Goal: Information Seeking & Learning: Stay updated

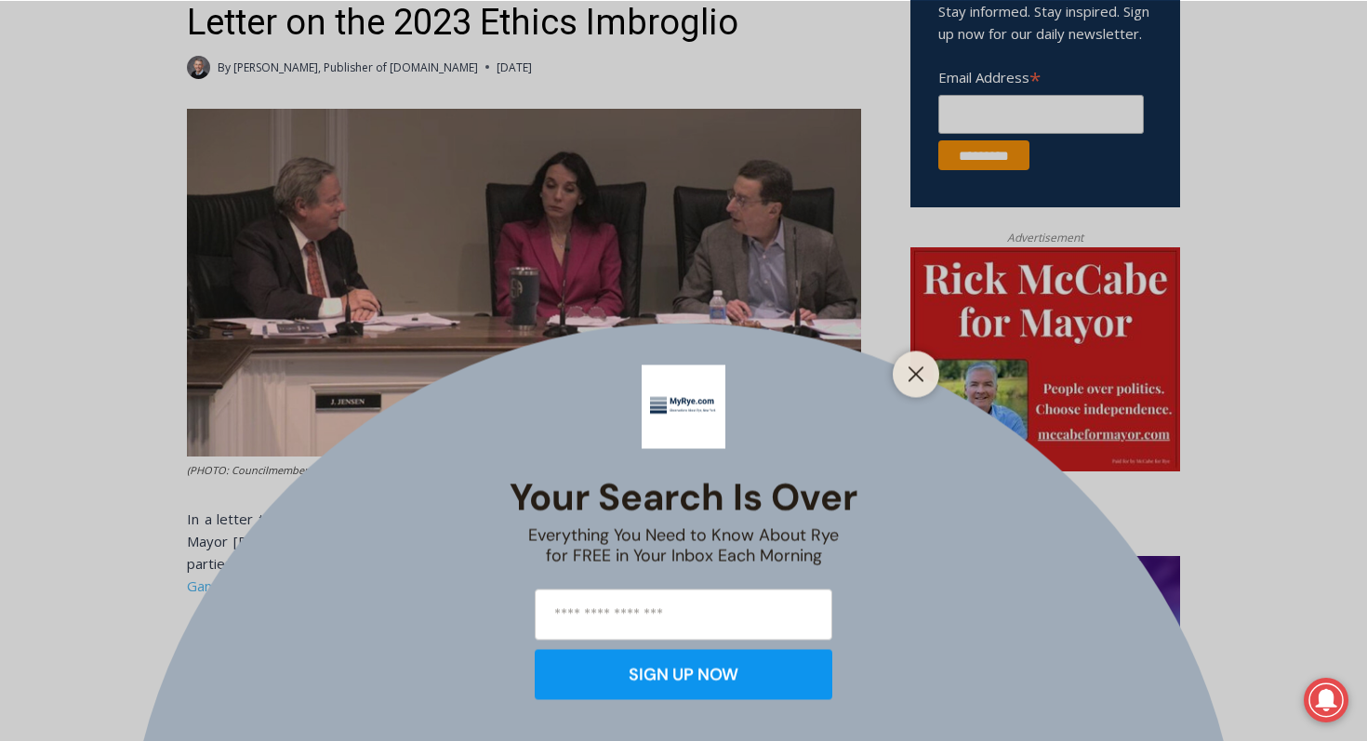
scroll to position [716, 0]
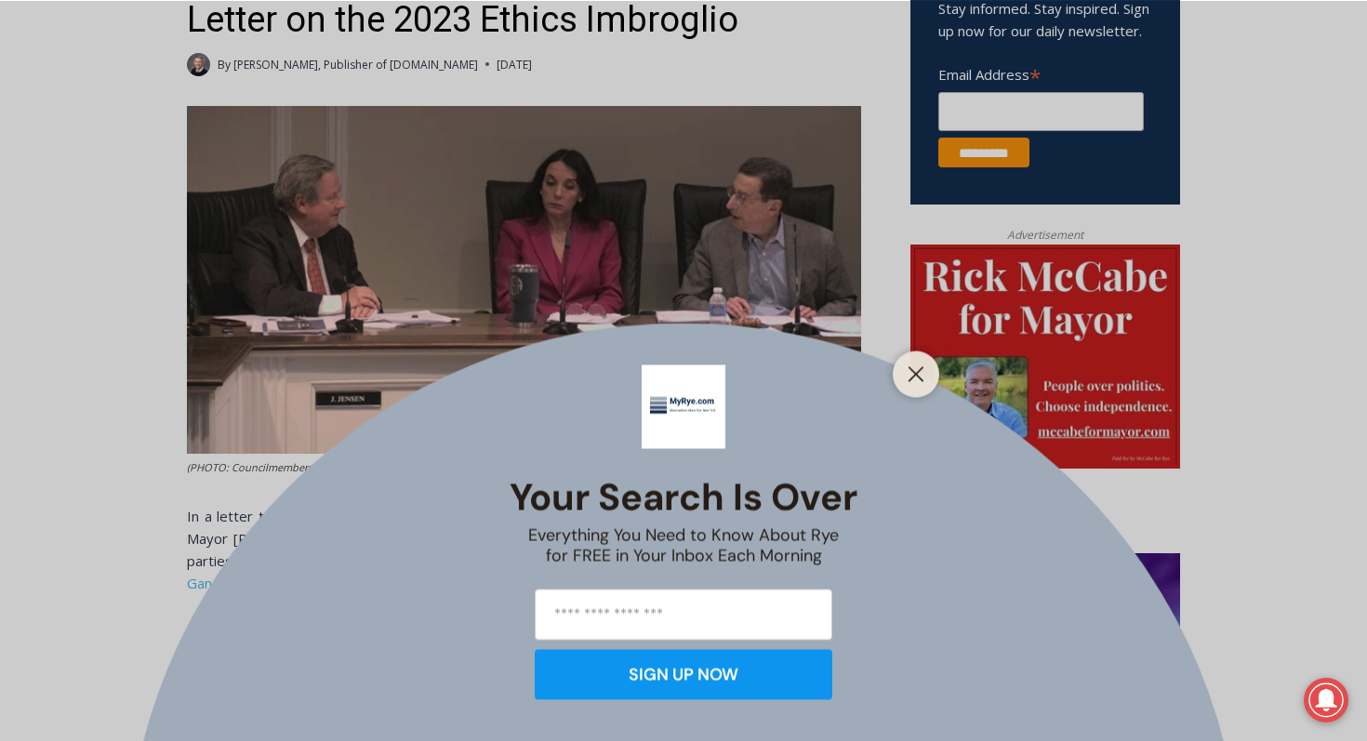
click at [618, 356] on div "Your Search is Over Everything You Need to Know About Rye for FREE in Your Inbo…" at bounding box center [684, 532] width 350 height 363
click at [914, 370] on icon "Close" at bounding box center [916, 374] width 17 height 17
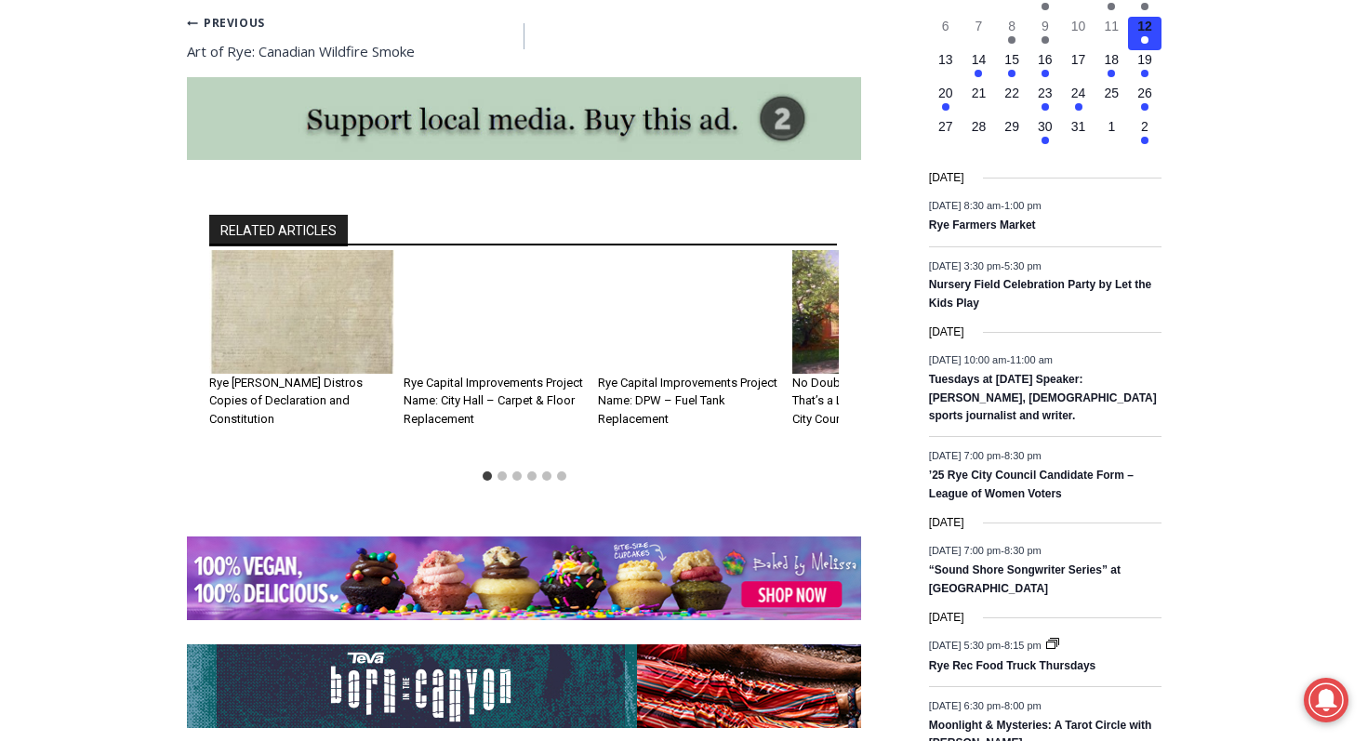
scroll to position [2224, 0]
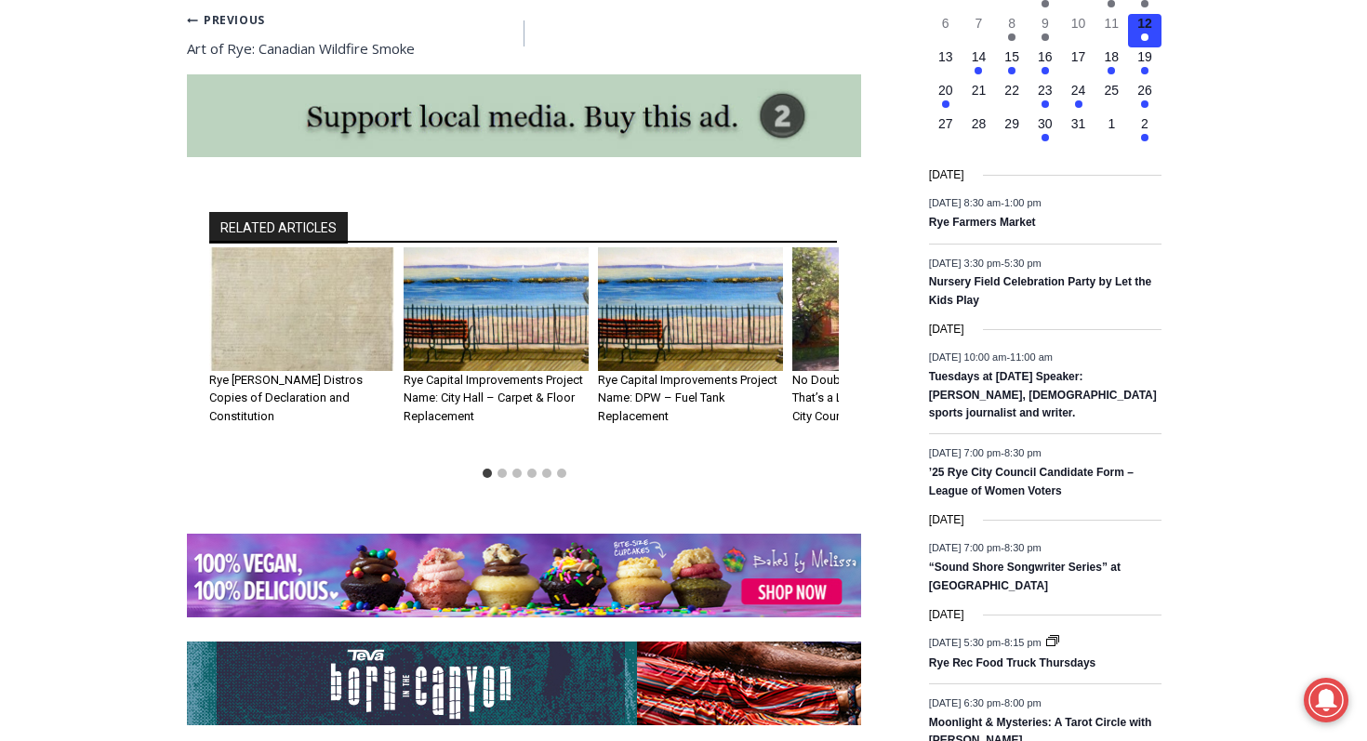
click at [312, 300] on img "1 of 6" at bounding box center [301, 309] width 185 height 124
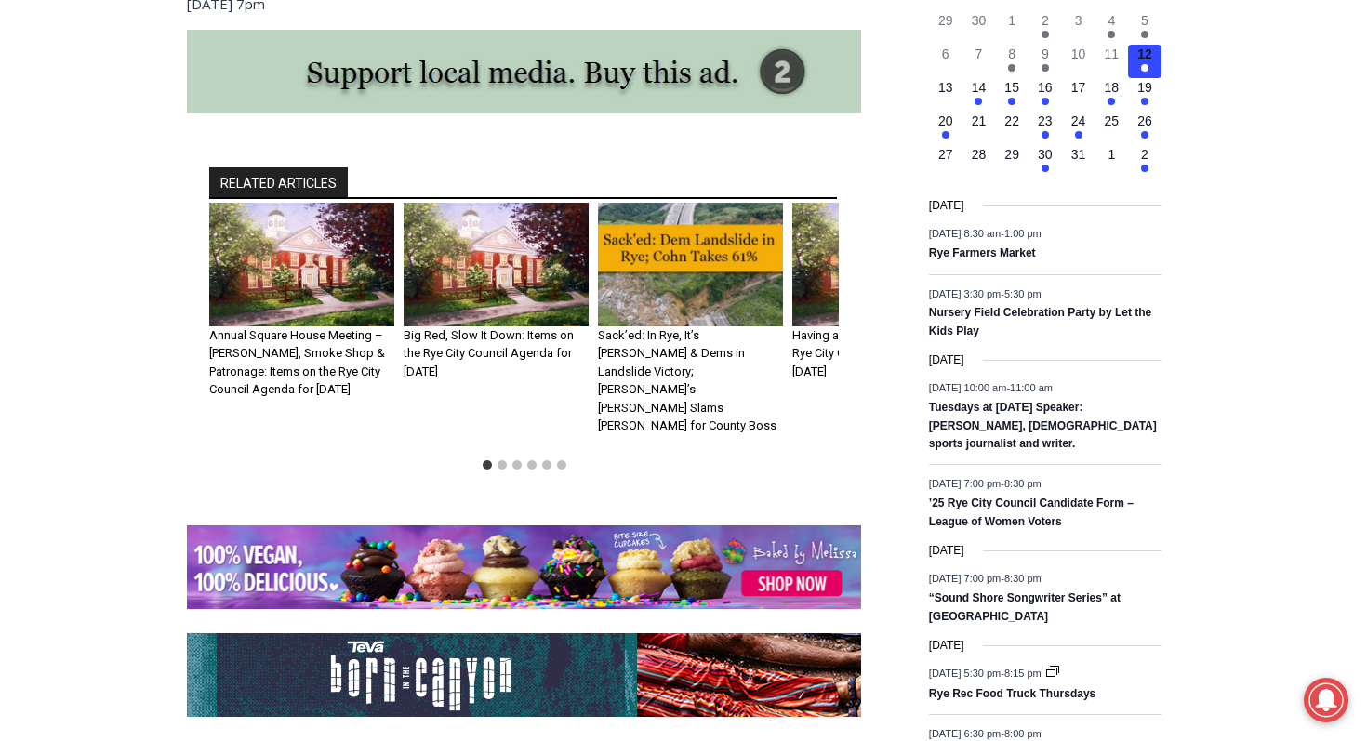
scroll to position [2199, 0]
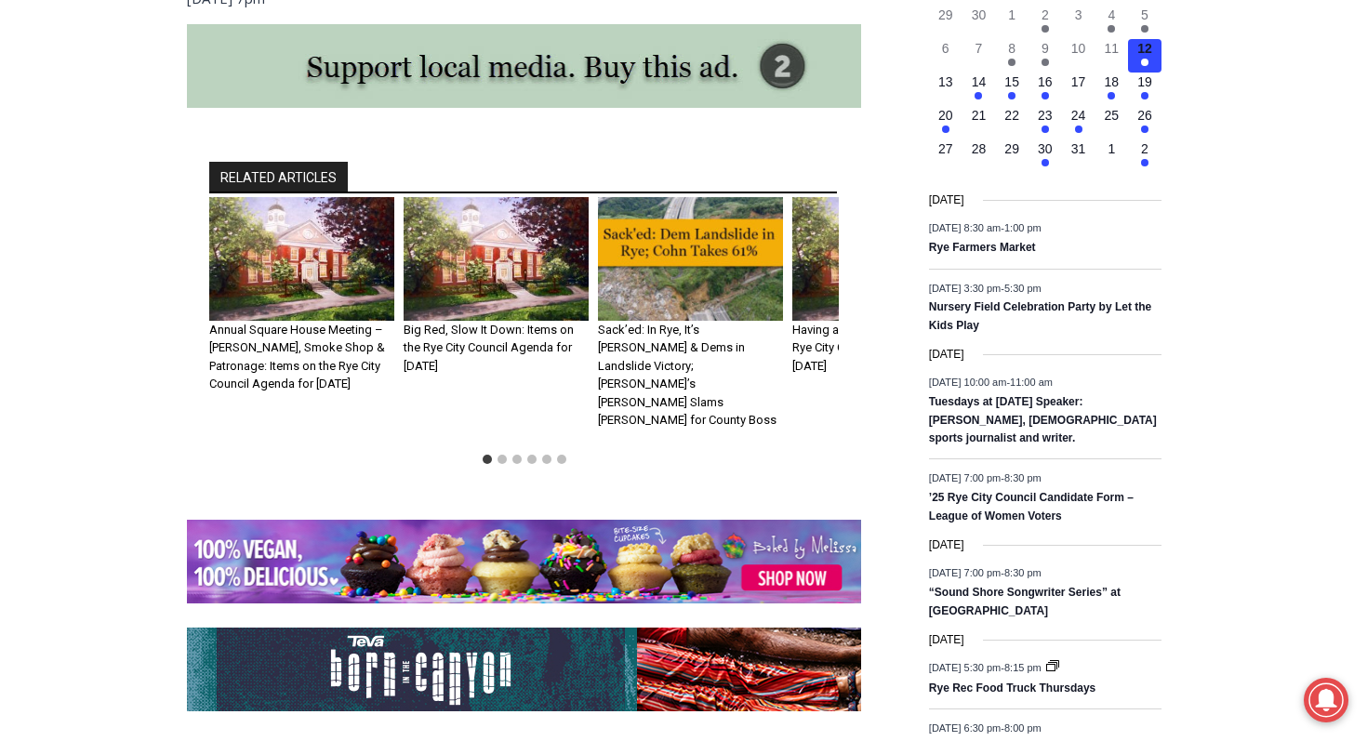
click at [313, 321] on h3 "Annual Square House Meeting – [PERSON_NAME], Smoke Shop & Patronage: Items on t…" at bounding box center [301, 357] width 185 height 73
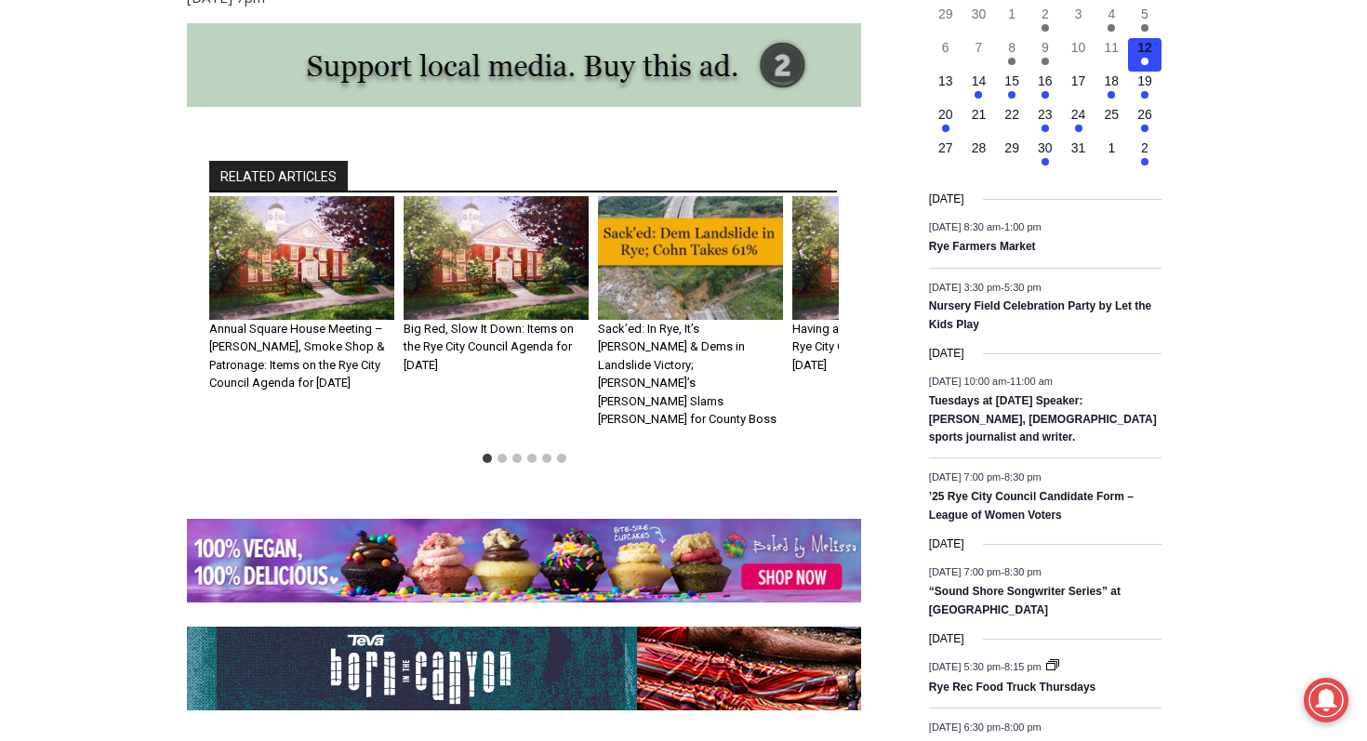
scroll to position [2201, 0]
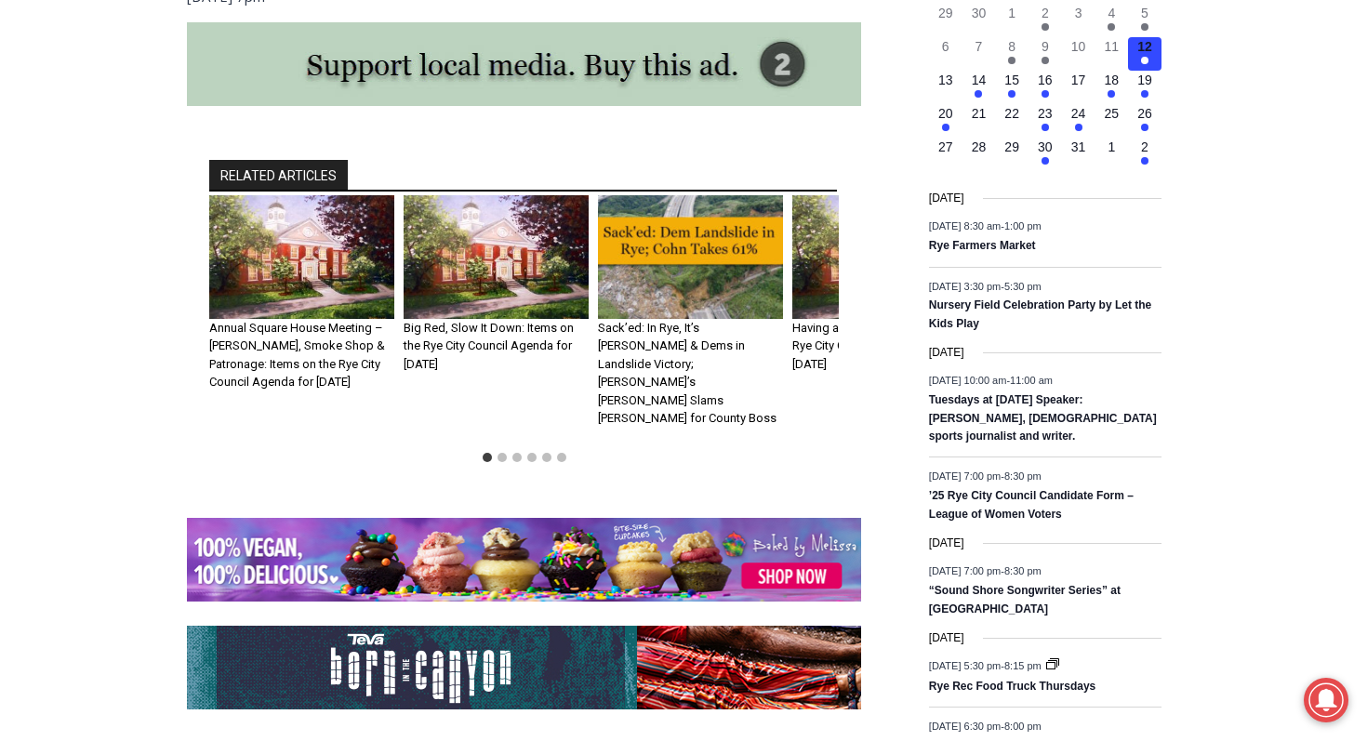
click at [801, 380] on div "Having a Row?; United & More: Rye City Council Agenda for Wednesday, February 3…" at bounding box center [885, 318] width 185 height 247
click at [813, 222] on img "4 of 6" at bounding box center [885, 257] width 185 height 124
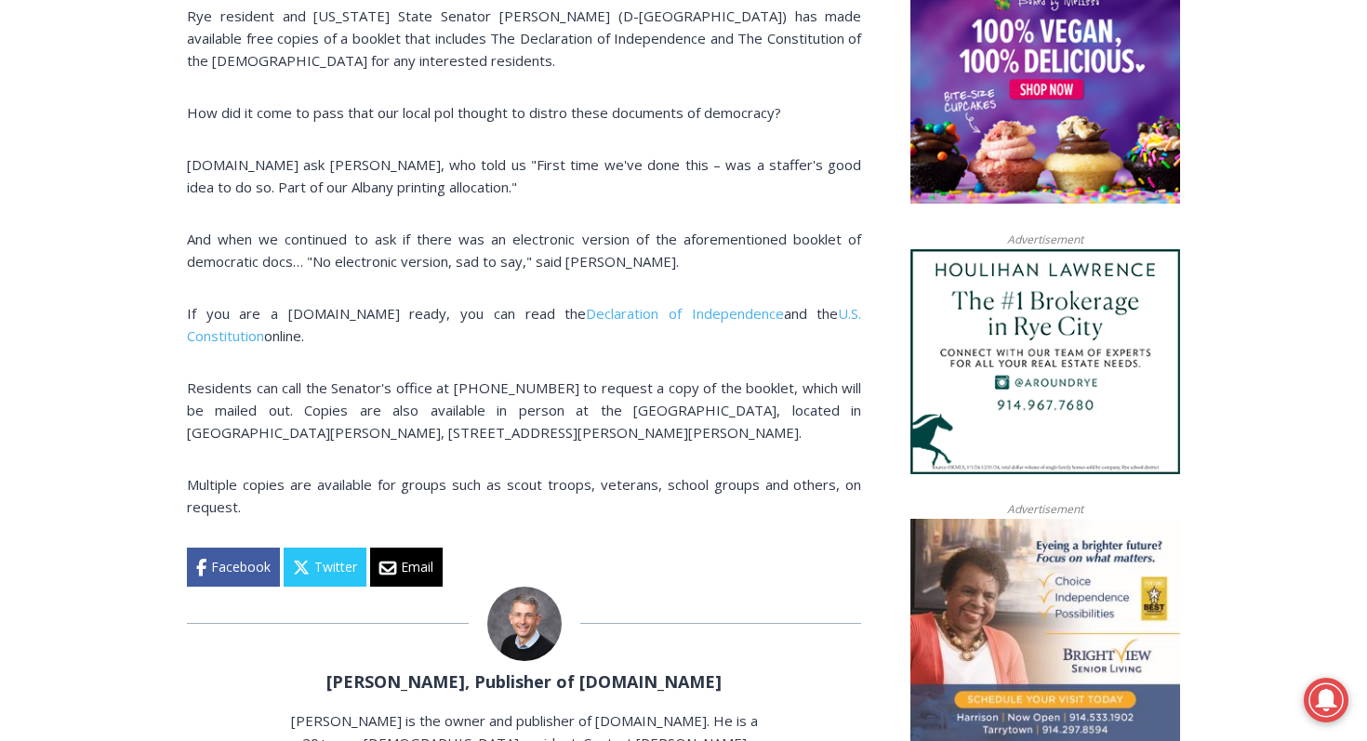
scroll to position [553, 0]
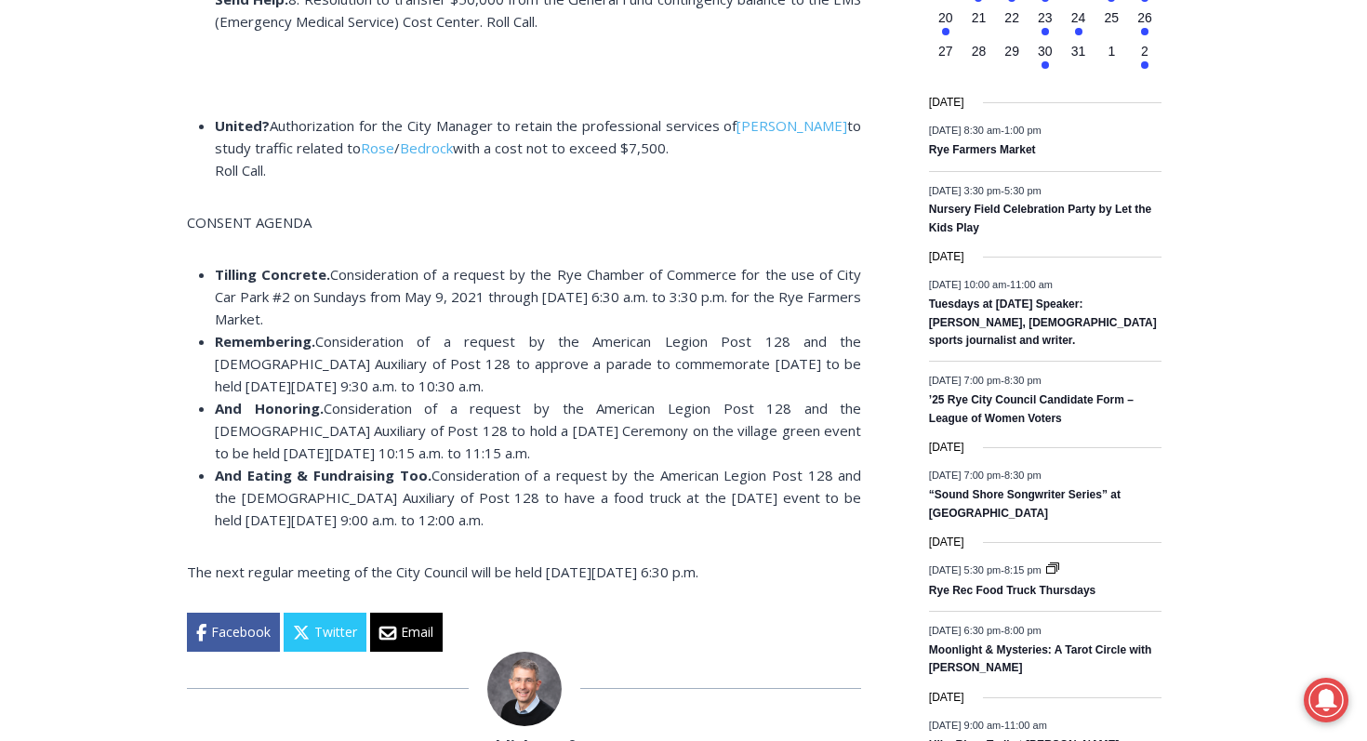
scroll to position [2292, 0]
